Goal: Task Accomplishment & Management: Manage account settings

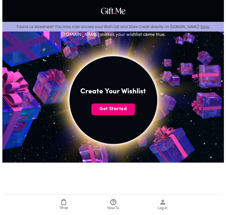
scroll to position [58, 0]
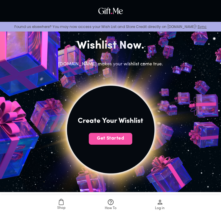
click at [109, 140] on span "Get Started" at bounding box center [111, 138] width 44 height 6
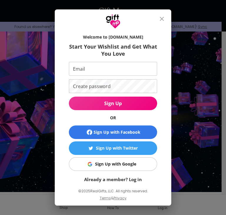
click at [133, 166] on div "Sign Up with Google" at bounding box center [115, 164] width 41 height 6
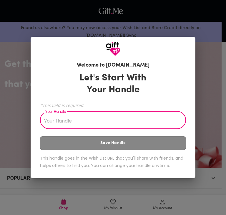
click at [110, 122] on input "Your Handle" at bounding box center [109, 120] width 139 height 16
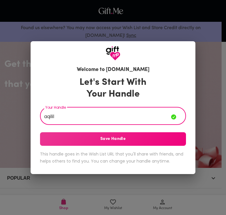
type input "aqilil"
click at [64, 137] on button "Save Handle" at bounding box center [113, 139] width 146 height 14
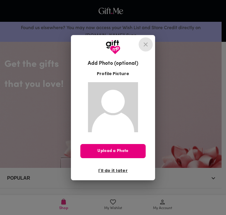
click at [146, 43] on icon "close" at bounding box center [145, 44] width 7 height 7
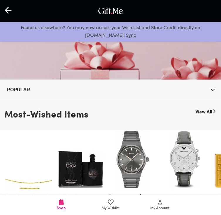
scroll to position [118, 0]
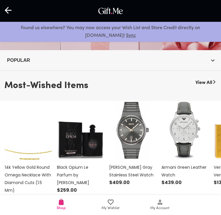
click at [113, 208] on span "My Wishlist" at bounding box center [111, 208] width 18 height 6
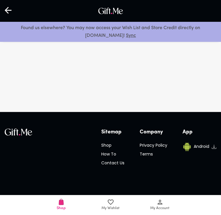
scroll to position [1599, 0]
